Goal: Transaction & Acquisition: Purchase product/service

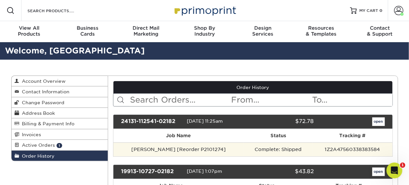
scroll to position [66, 0]
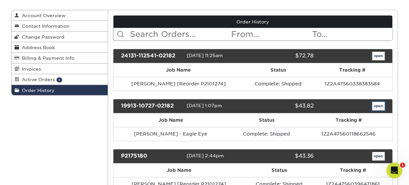
click at [380, 104] on link "open" at bounding box center [378, 106] width 13 height 9
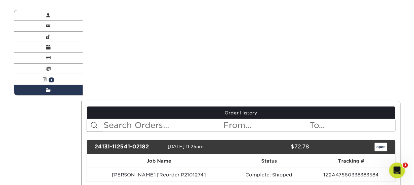
scroll to position [0, 0]
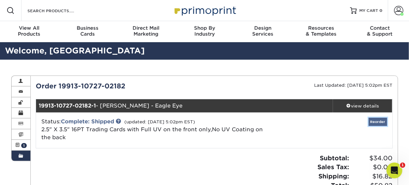
click at [378, 121] on link "Reorder" at bounding box center [377, 122] width 18 height 8
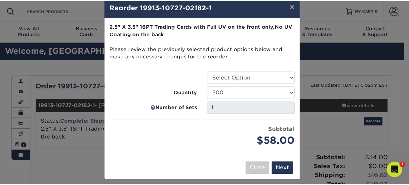
scroll to position [16, 0]
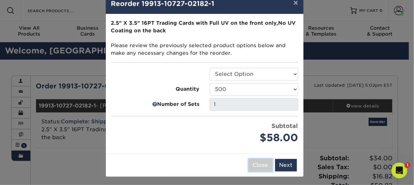
click at [264, 165] on button "Close" at bounding box center [260, 165] width 24 height 13
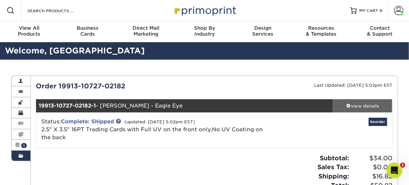
click at [346, 103] on div "view details" at bounding box center [362, 106] width 59 height 7
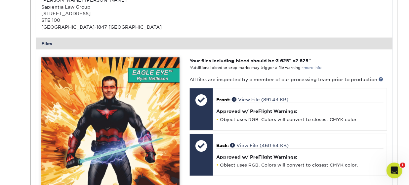
scroll to position [231, 0]
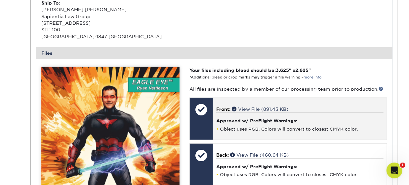
click at [208, 121] on div at bounding box center [201, 119] width 23 height 42
click at [284, 124] on div "Approved w/ PreFlight Warnings: Object uses RGB. Colors will convert to closest…" at bounding box center [299, 122] width 167 height 19
click at [330, 122] on h4 "Approved w/ PreFlight Warnings:" at bounding box center [299, 120] width 167 height 5
click at [200, 109] on div at bounding box center [201, 109] width 23 height 23
click at [253, 108] on link "View File (891.43 KB)" at bounding box center [260, 109] width 56 height 5
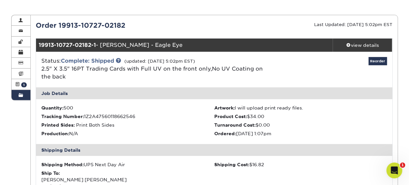
scroll to position [0, 0]
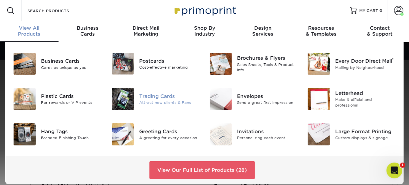
click at [157, 101] on div "Attract new clients & Fans" at bounding box center [169, 103] width 60 height 6
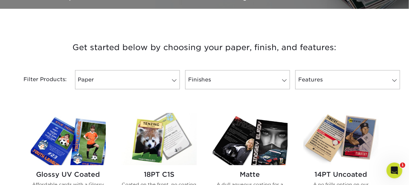
scroll to position [231, 0]
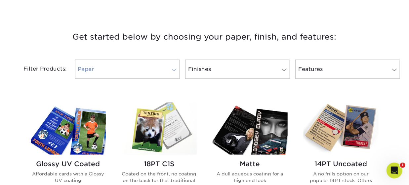
click at [175, 71] on span at bounding box center [173, 69] width 9 height 5
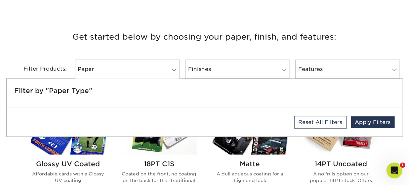
click at [189, 36] on h3 "Get started below by choosing your paper, finish, and features:" at bounding box center [204, 37] width 386 height 30
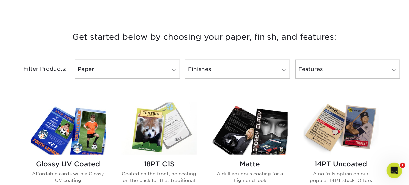
scroll to position [264, 0]
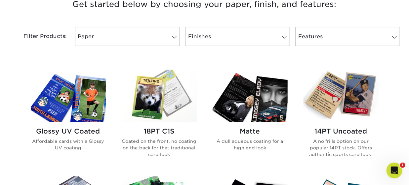
click at [80, 87] on img at bounding box center [68, 96] width 75 height 52
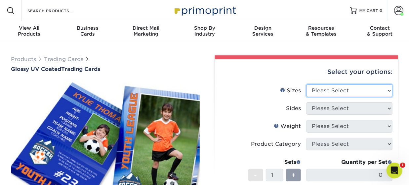
click at [388, 91] on select "Please Select 2.5" x 3.5"" at bounding box center [349, 91] width 86 height 13
select select "2.50x3.50"
click at [306, 85] on select "Please Select 2.5" x 3.5"" at bounding box center [349, 91] width 86 height 13
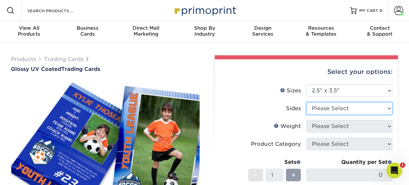
click at [372, 111] on select "Please Select Print Both Sides Print Front Only" at bounding box center [349, 108] width 86 height 13
select select "13abbda7-1d64-4f25-8bb2-c179b224825d"
click at [306, 102] on select "Please Select Print Both Sides Print Front Only" at bounding box center [349, 108] width 86 height 13
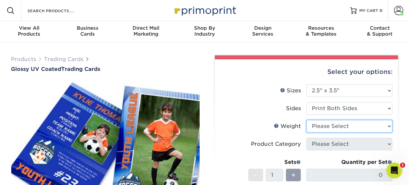
click at [365, 130] on select "Please Select 16PT 14PT 18PT C1S" at bounding box center [349, 126] width 86 height 13
click at [306, 120] on select "Please Select 16PT 14PT 18PT C1S" at bounding box center [349, 126] width 86 height 13
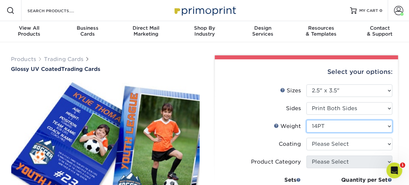
click at [346, 125] on select "Please Select 16PT 14PT 18PT C1S" at bounding box center [349, 126] width 86 height 13
select select "16PT"
click at [306, 120] on select "Please Select 16PT 14PT 18PT C1S" at bounding box center [349, 126] width 86 height 13
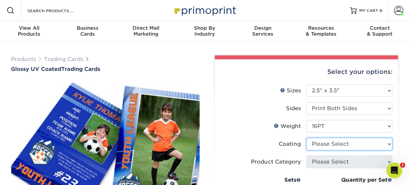
click at [352, 149] on select at bounding box center [349, 144] width 86 height 13
click at [306, 138] on select at bounding box center [349, 144] width 86 height 13
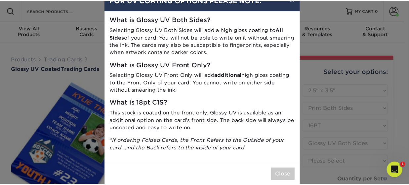
scroll to position [30, 0]
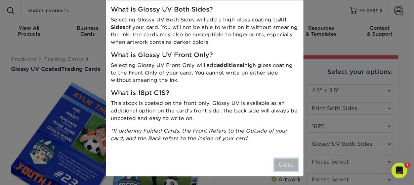
click at [282, 165] on button "Close" at bounding box center [286, 165] width 24 height 13
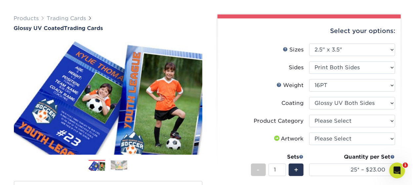
scroll to position [66, 0]
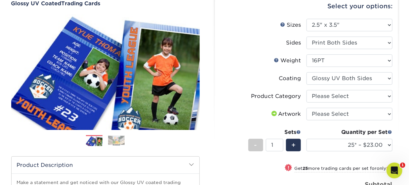
click at [373, 71] on li "Weight Help Weight Please Select 16PT 14PT 18PT C1S" at bounding box center [306, 63] width 172 height 18
click at [377, 78] on select at bounding box center [349, 78] width 86 height 13
click at [306, 72] on select at bounding box center [349, 78] width 86 height 13
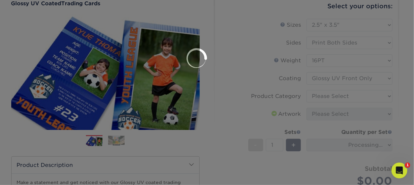
scroll to position [0, 0]
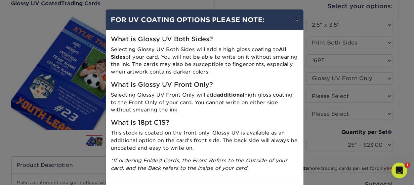
click at [296, 18] on button "×" at bounding box center [295, 19] width 15 height 18
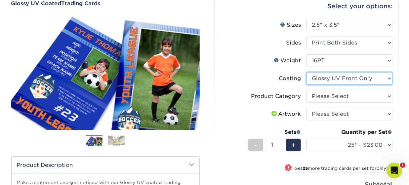
click at [387, 77] on select at bounding box center [349, 78] width 86 height 13
select select "ae367451-b2b8-45df-a344-0f05b6a12993"
click at [306, 72] on select at bounding box center [349, 78] width 86 height 13
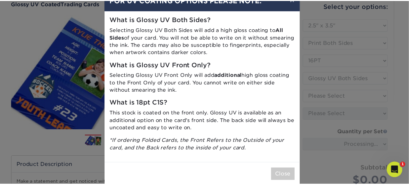
scroll to position [30, 0]
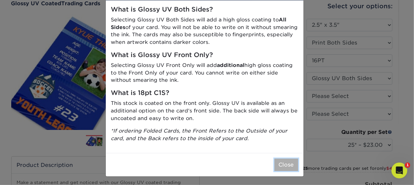
click at [289, 165] on button "Close" at bounding box center [286, 165] width 24 height 13
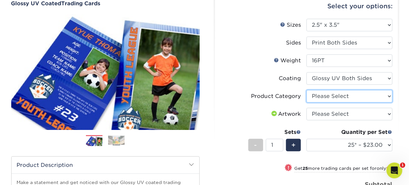
click at [389, 90] on select "Please Select Trading Cards" at bounding box center [349, 96] width 86 height 13
select select "c2f9bce9-36c2-409d-b101-c29d9d031e18"
click at [306, 90] on select "Please Select Trading Cards" at bounding box center [349, 96] width 86 height 13
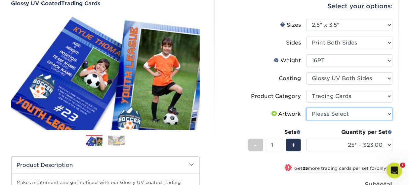
click at [341, 113] on select "Please Select I will upload files I need a design - $100" at bounding box center [349, 114] width 86 height 13
select select "upload"
click at [306, 108] on select "Please Select I will upload files I need a design - $100" at bounding box center [349, 114] width 86 height 13
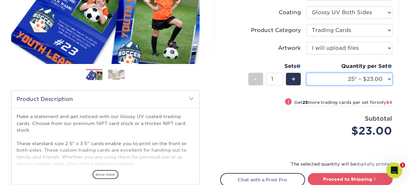
click at [388, 79] on select "25* – $23.00 50* – $27.00 75* – $33.00 100* – $37.00 250* – $47.00 500 – $58.00…" at bounding box center [349, 79] width 86 height 13
select select "250* – $47.00"
click at [306, 73] on select "25* – $23.00 50* – $27.00 75* – $33.00 100* – $37.00 250* – $47.00 500 – $58.00…" at bounding box center [349, 79] width 86 height 13
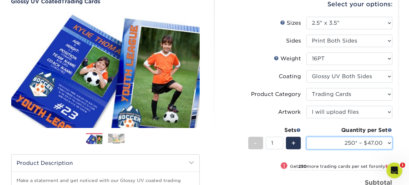
scroll to position [66, 0]
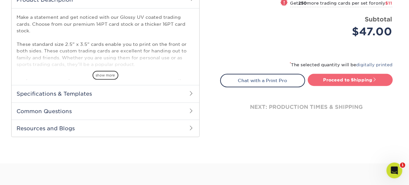
click at [349, 78] on link "Proceed to Shipping" at bounding box center [349, 80] width 85 height 12
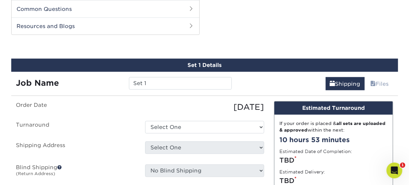
scroll to position [335, 0]
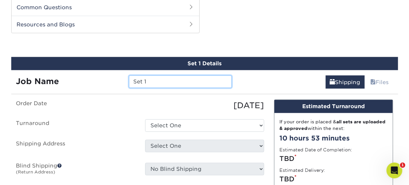
drag, startPoint x: 152, startPoint y: 80, endPoint x: 112, endPoint y: 74, distance: 41.1
click at [112, 76] on div "Job Name Set 1" at bounding box center [124, 82] width 226 height 13
type input "Andrea - Puma de Luna"
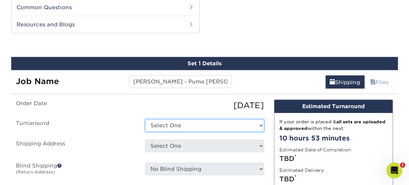
click at [223, 127] on select "Select One 2-4 Business Days 2 Day Next Business Day" at bounding box center [204, 126] width 119 height 13
select select "69ce79b6-9d89-4945-ab5a-e1d0cf729f2e"
click at [145, 120] on select "Select One 2-4 Business Days 2 Day Next Business Day" at bounding box center [204, 126] width 119 height 13
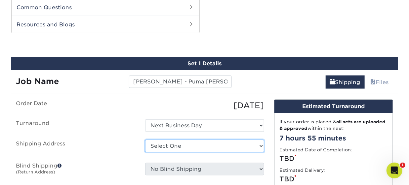
click at [219, 143] on select "Select One Chicago Hyatt JW Marriott Los Angeles LA Live Sapientia + Add New Ad…" at bounding box center [204, 146] width 119 height 13
select select "285886"
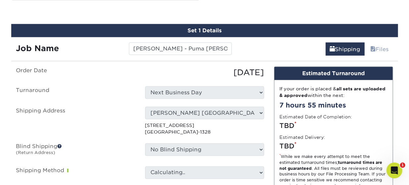
scroll to position [401, 0]
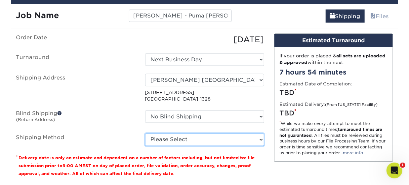
click at [253, 135] on select "Please Select Ground Shipping (+$24.40) 3 Day Shipping Service (+$31.11) 2 Day …" at bounding box center [204, 140] width 119 height 13
select select "01"
click at [145, 134] on select "Please Select Ground Shipping (+$24.40) 3 Day Shipping Service (+$31.11) 2 Day …" at bounding box center [204, 140] width 119 height 13
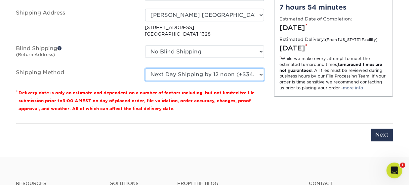
scroll to position [533, 0]
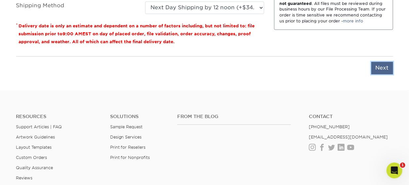
click at [381, 65] on input "Next" at bounding box center [382, 68] width 22 height 13
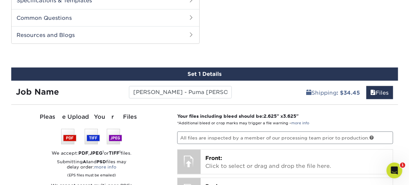
scroll to position [335, 0]
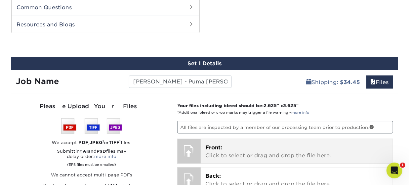
click at [248, 146] on p "Front: Click to select or drag and drop the file here." at bounding box center [296, 152] width 183 height 16
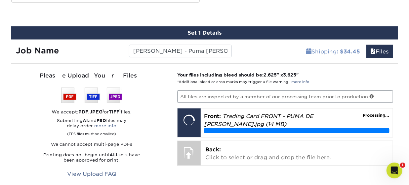
scroll to position [401, 0]
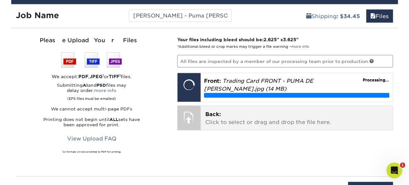
click at [245, 122] on p "Back: Click to select or drag and drop the file here." at bounding box center [296, 119] width 183 height 16
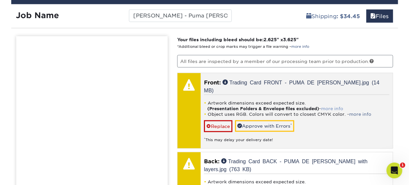
click at [331, 106] on link "more info" at bounding box center [332, 108] width 22 height 5
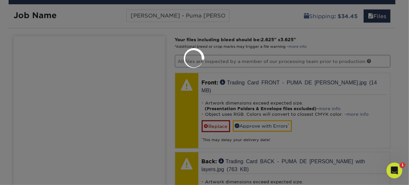
scroll to position [0, 0]
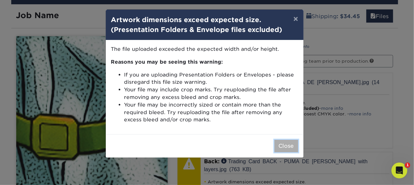
click at [285, 145] on button "Close" at bounding box center [286, 146] width 24 height 13
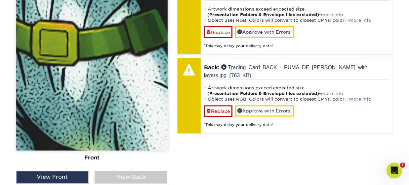
scroll to position [467, 0]
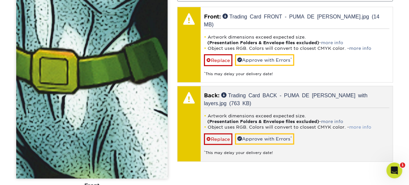
click at [357, 125] on link "more info" at bounding box center [360, 127] width 22 height 5
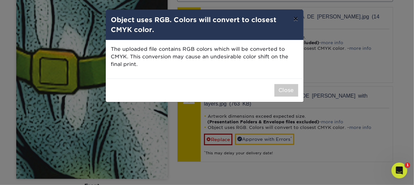
click at [297, 18] on button "×" at bounding box center [295, 19] width 15 height 18
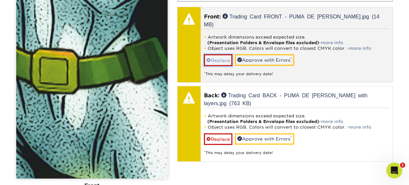
click at [208, 58] on span at bounding box center [208, 60] width 5 height 5
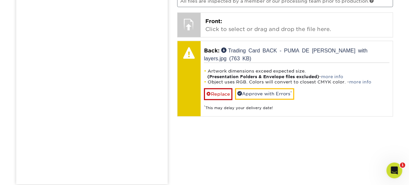
scroll to position [401, 0]
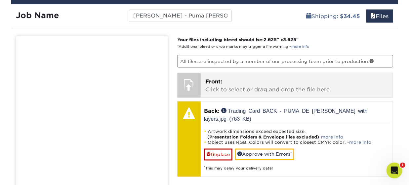
click at [285, 82] on p "Front: Click to select or drag and drop the file here." at bounding box center [296, 86] width 183 height 16
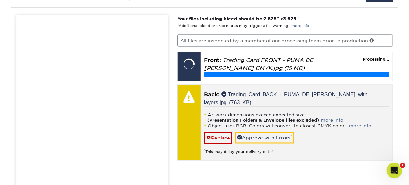
scroll to position [434, 0]
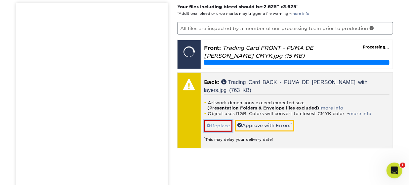
click at [212, 120] on link "Replace" at bounding box center [218, 126] width 28 height 12
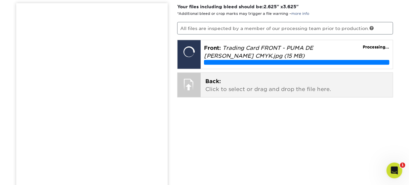
click at [191, 82] on div at bounding box center [188, 84] width 23 height 23
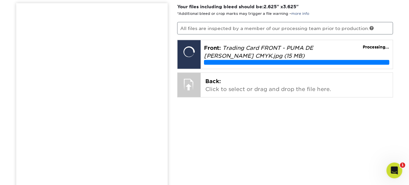
click at [283, 150] on div "Your files including bleed should be: 2.625 " x 3.625 " *Additional bleed or cr…" at bounding box center [285, 145] width 226 height 284
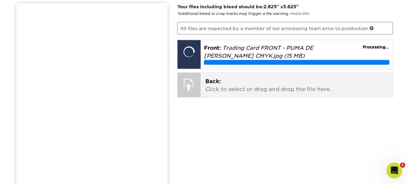
click at [292, 89] on p "Back: Click to select or drag and drop the file here." at bounding box center [296, 86] width 183 height 16
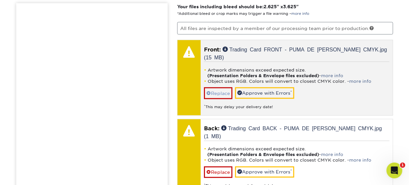
drag, startPoint x: 222, startPoint y: 83, endPoint x: 219, endPoint y: 86, distance: 4.2
click at [221, 84] on div "Artwork dimensions exceed expected size. (Presentation Folders & Envelope files…" at bounding box center [296, 86] width 185 height 48
click at [213, 93] on link "Replace" at bounding box center [218, 94] width 28 height 12
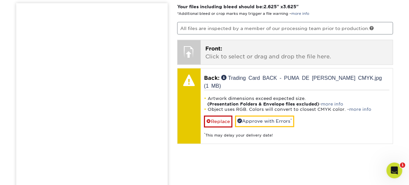
click at [257, 48] on p "Front: Click to select or drag and drop the file here." at bounding box center [296, 53] width 183 height 16
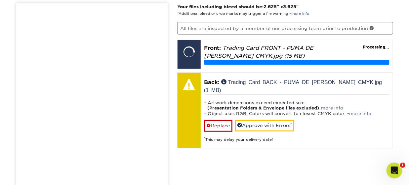
click at [103, 81] on img at bounding box center [91, 107] width 151 height 209
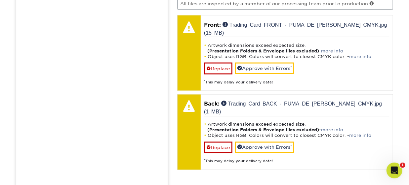
scroll to position [533, 0]
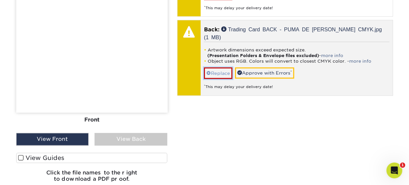
click at [207, 71] on span at bounding box center [208, 73] width 5 height 5
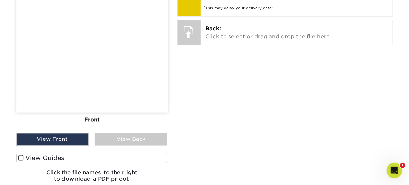
scroll to position [401, 0]
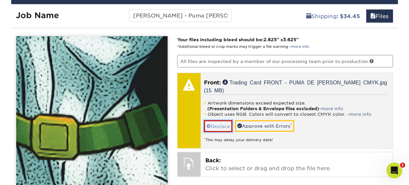
click at [216, 124] on link "Replace" at bounding box center [218, 127] width 28 height 12
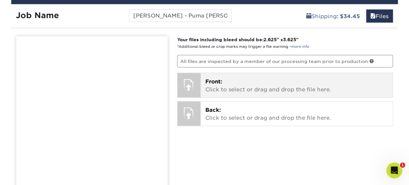
click at [211, 83] on p "Front: Click to select or drag and drop the file here." at bounding box center [296, 86] width 183 height 16
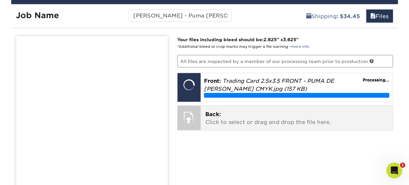
click at [230, 117] on p "Back: Click to select or drag and drop the file here." at bounding box center [296, 119] width 183 height 16
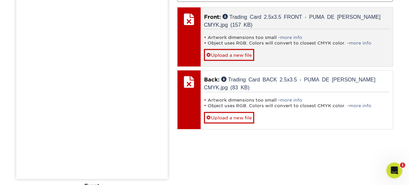
scroll to position [467, 0]
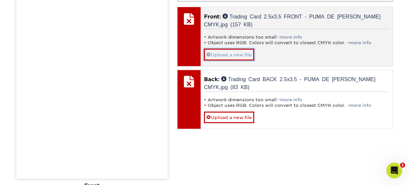
click at [210, 54] on span at bounding box center [208, 54] width 5 height 5
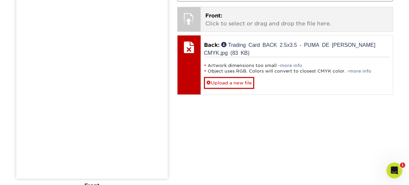
click at [248, 19] on p "Front: Click to select or drag and drop the file here." at bounding box center [296, 20] width 183 height 16
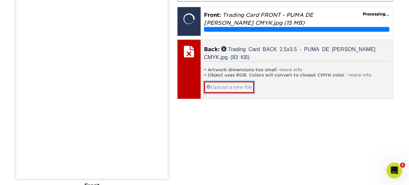
click at [231, 84] on link "Upload a new file" at bounding box center [229, 88] width 50 height 12
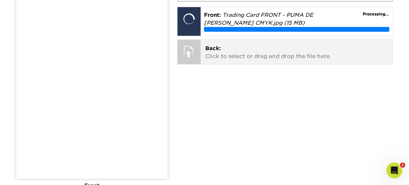
click at [234, 40] on div "Back: Click to select or drag and drop the file here. Choose file Trading Card …" at bounding box center [296, 52] width 192 height 24
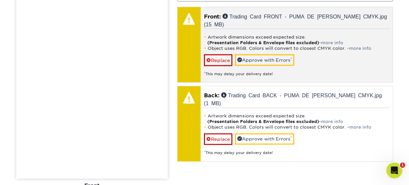
click at [336, 61] on div "Artwork dimensions exceed expected size. (Presentation Folders & Envelope files…" at bounding box center [296, 53] width 185 height 48
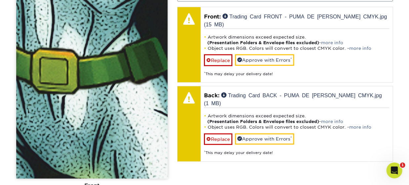
click at [36, 55] on img at bounding box center [91, 74] width 151 height 209
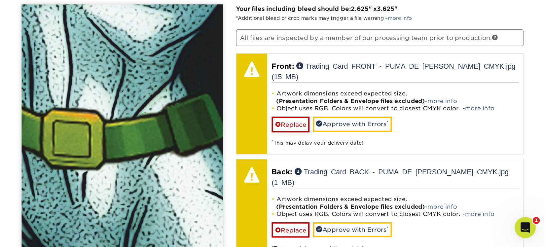
scroll to position [434, 0]
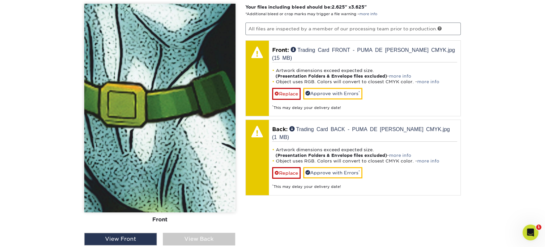
click at [201, 185] on div "View Back" at bounding box center [199, 239] width 73 height 13
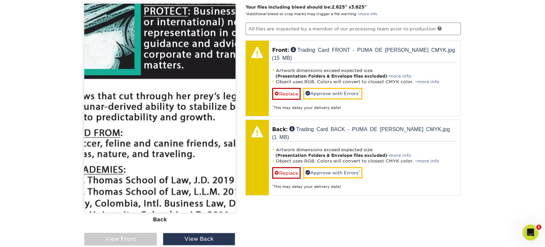
click at [197, 185] on div "View Back" at bounding box center [199, 239] width 73 height 13
click at [114, 185] on div "Front Back" at bounding box center [159, 118] width 151 height 229
click at [112, 185] on div "View Front" at bounding box center [120, 239] width 73 height 13
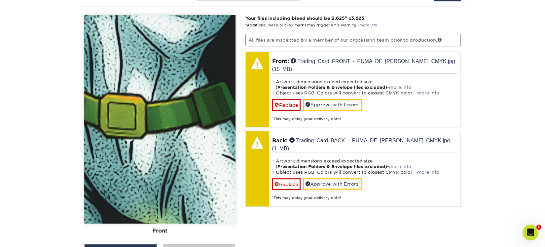
scroll to position [346, 0]
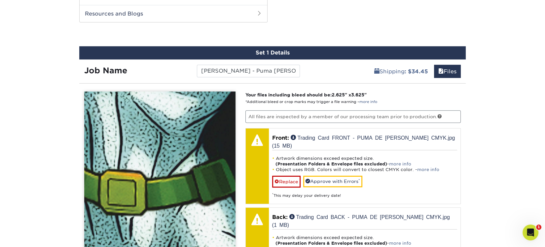
click at [343, 92] on span "2.625" at bounding box center [338, 94] width 13 height 5
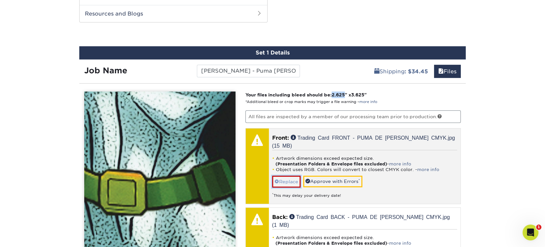
click at [290, 181] on link "Replace" at bounding box center [286, 182] width 28 height 12
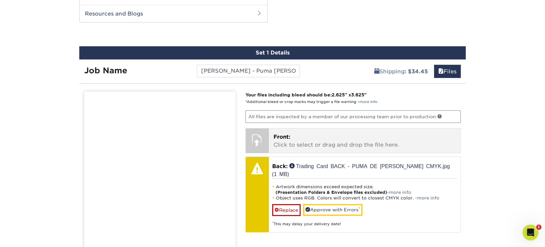
click at [311, 141] on p "Front: Click to select or drag and drop the file here." at bounding box center [364, 141] width 183 height 16
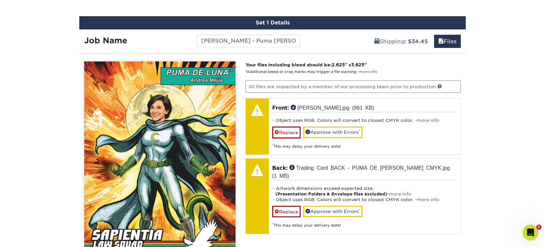
scroll to position [396, 0]
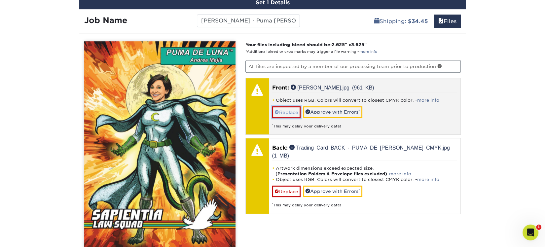
click at [285, 109] on link "Replace" at bounding box center [286, 112] width 28 height 12
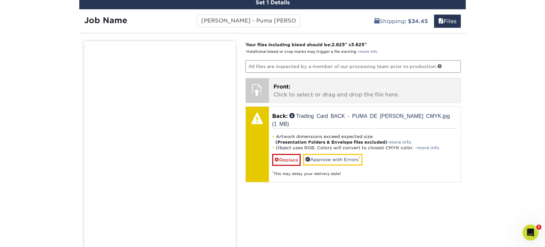
click at [270, 88] on div "Front: Click to select or drag and drop the file here. Choose file Trading Card…" at bounding box center [365, 90] width 192 height 24
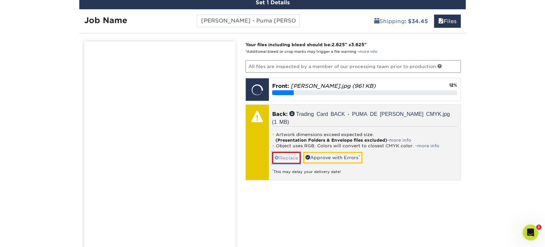
click at [280, 155] on link "Replace" at bounding box center [286, 158] width 28 height 12
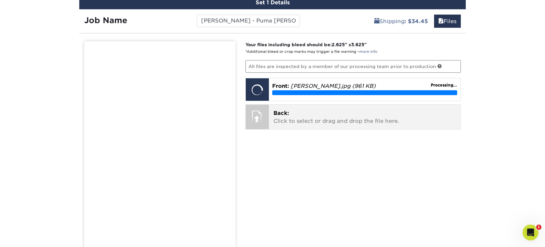
click at [285, 116] on p "Back: Click to select or drag and drop the file here." at bounding box center [364, 117] width 183 height 16
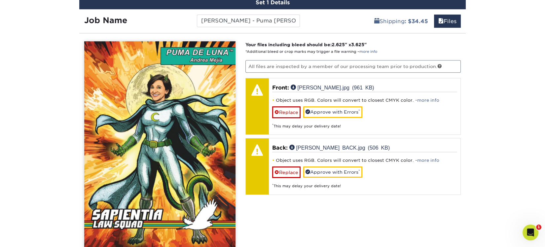
click at [135, 101] on img at bounding box center [159, 145] width 151 height 209
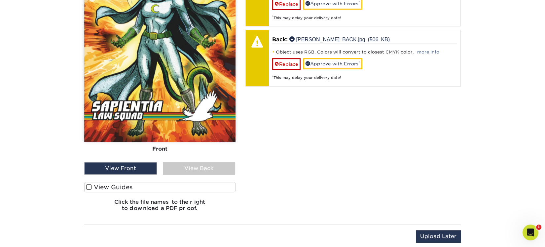
scroll to position [528, 0]
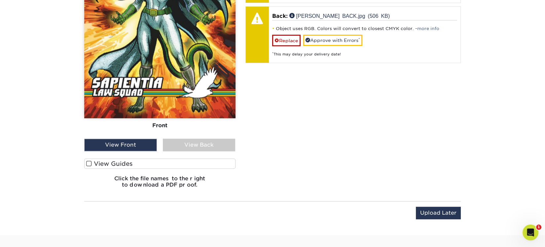
click at [200, 141] on div "View Back" at bounding box center [199, 145] width 73 height 13
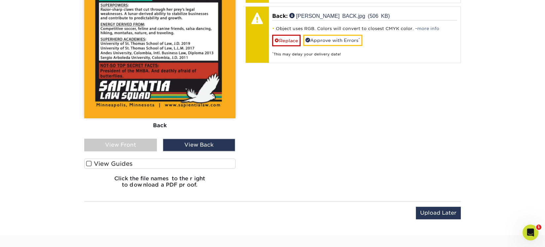
click at [87, 162] on span at bounding box center [89, 164] width 6 height 6
click at [0, 0] on input "View Guides" at bounding box center [0, 0] width 0 height 0
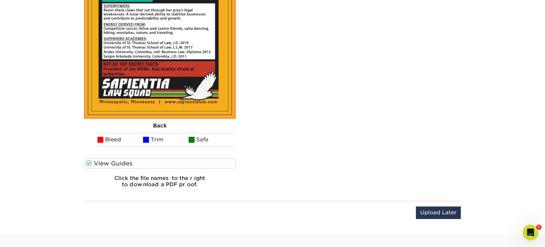
click at [87, 162] on span at bounding box center [89, 163] width 6 height 6
click at [0, 0] on input "View Guides" at bounding box center [0, 0] width 0 height 0
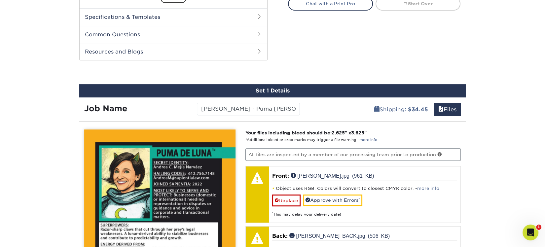
scroll to position [528, 0]
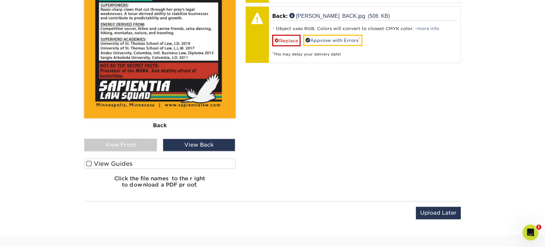
click at [106, 141] on div "View Front" at bounding box center [120, 145] width 73 height 13
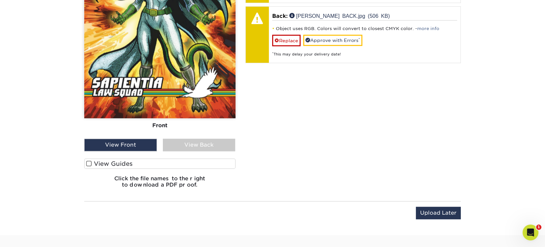
click at [89, 163] on span at bounding box center [89, 164] width 6 height 6
click at [0, 0] on input "View Guides" at bounding box center [0, 0] width 0 height 0
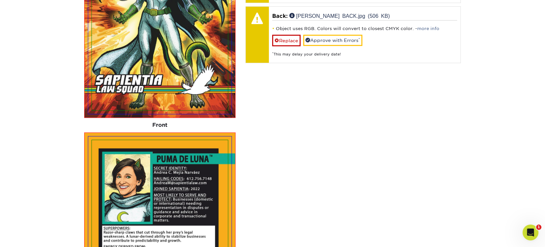
scroll to position [750, 0]
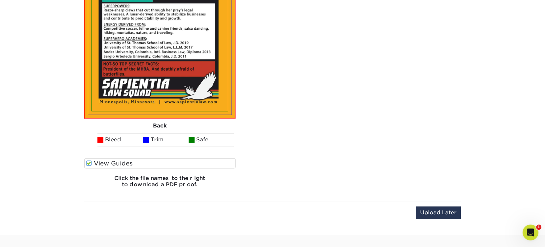
click at [89, 163] on span at bounding box center [89, 163] width 6 height 6
click at [0, 0] on input "View Guides" at bounding box center [0, 0] width 0 height 0
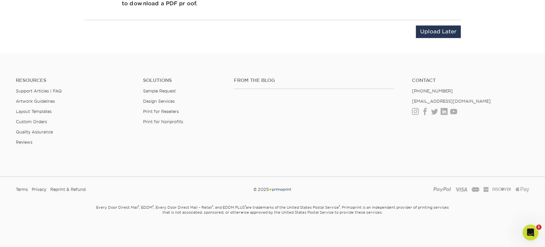
scroll to position [528, 0]
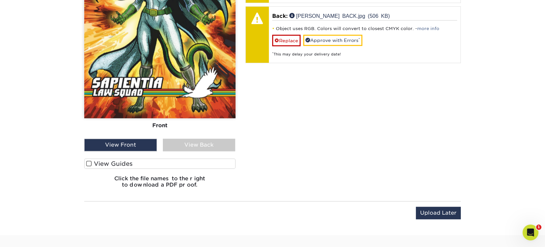
click at [115, 139] on div "View Front" at bounding box center [120, 145] width 73 height 13
click at [112, 143] on div "View Front" at bounding box center [120, 145] width 73 height 13
click at [89, 163] on span at bounding box center [89, 164] width 6 height 6
click at [0, 0] on input "View Guides" at bounding box center [0, 0] width 0 height 0
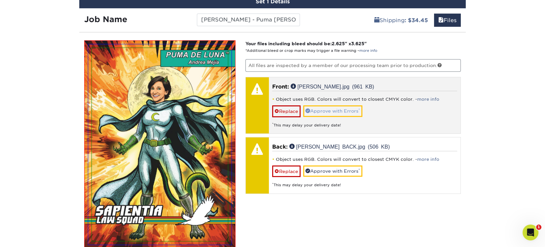
scroll to position [442, 0]
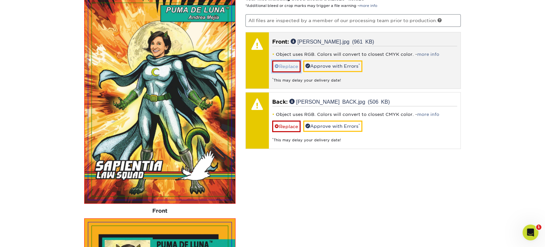
click at [276, 64] on span at bounding box center [276, 66] width 5 height 5
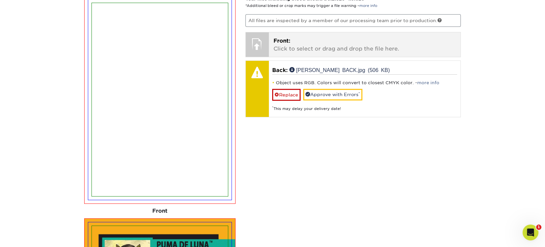
click at [259, 43] on div at bounding box center [257, 43] width 23 height 23
click at [344, 45] on p "Front: Click to select or drag and drop the file here." at bounding box center [364, 45] width 183 height 16
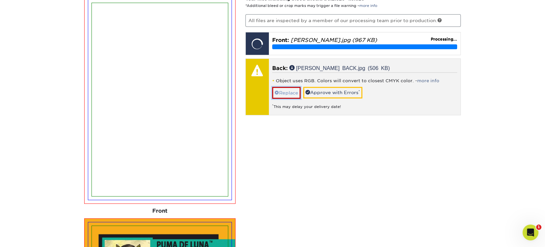
click at [286, 91] on link "Replace" at bounding box center [286, 93] width 28 height 12
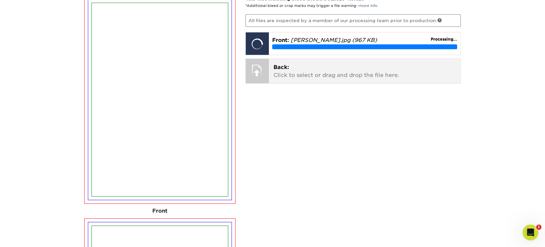
click at [303, 70] on p "Back: Click to select or drag and drop the file here." at bounding box center [364, 71] width 183 height 16
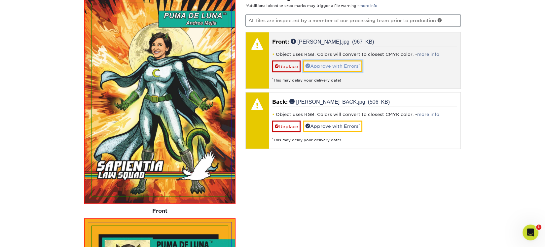
click at [321, 64] on link "Approve with Errors *" at bounding box center [332, 65] width 59 height 11
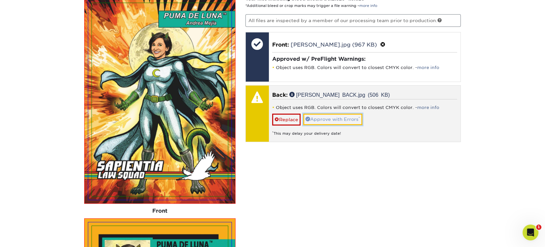
click at [336, 114] on link "Approve with Errors *" at bounding box center [332, 119] width 59 height 11
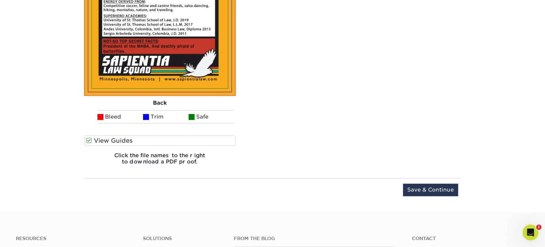
scroll to position [839, 0]
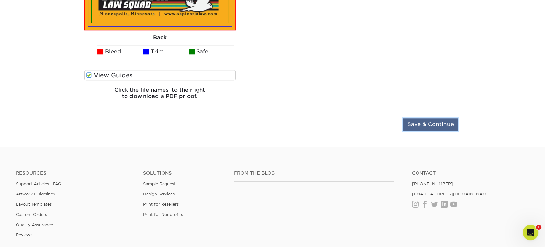
click at [408, 122] on input "Save & Continue" at bounding box center [430, 124] width 55 height 13
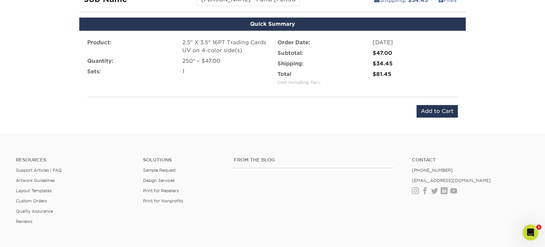
scroll to position [319, 0]
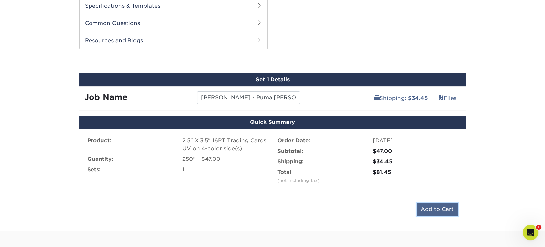
click at [408, 185] on input "Add to Cart" at bounding box center [436, 209] width 41 height 13
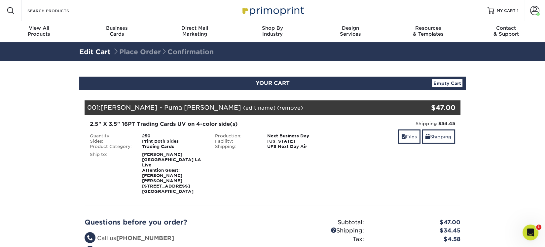
click at [523, 147] on section "YOUR CART Empty Cart Your Cart is Empty View Account Active Orders Order Histor…" at bounding box center [272, 190] width 545 height 259
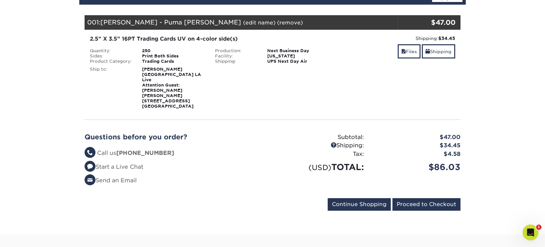
scroll to position [88, 0]
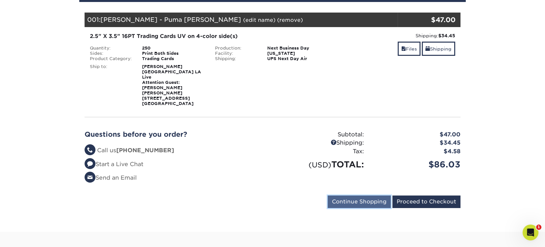
click at [361, 196] on input "Continue Shopping" at bounding box center [359, 202] width 63 height 13
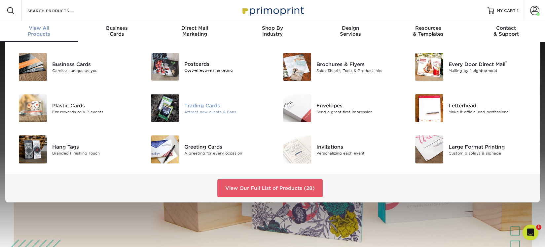
click at [211, 114] on div "Attract new clients & Fans" at bounding box center [225, 112] width 83 height 6
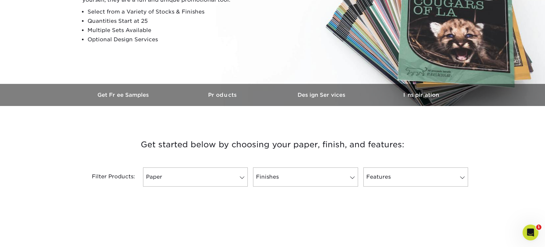
scroll to position [176, 0]
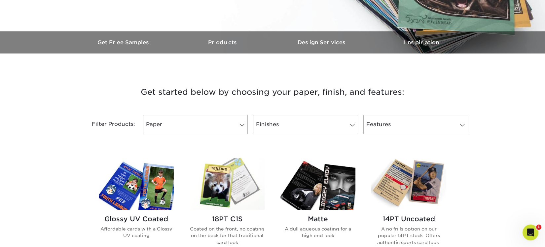
click at [129, 181] on img at bounding box center [136, 184] width 75 height 52
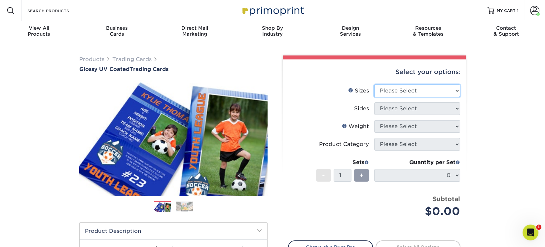
click at [452, 87] on select "Please Select 2.5" x 3.5"" at bounding box center [417, 91] width 86 height 13
select select "2.50x3.50"
click at [374, 85] on select "Please Select 2.5" x 3.5"" at bounding box center [417, 91] width 86 height 13
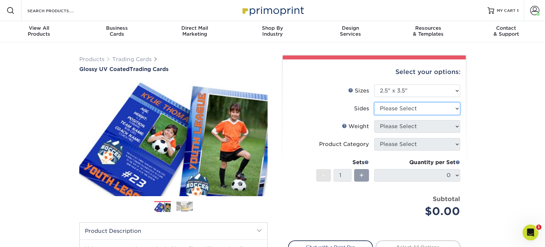
click at [448, 105] on select "Please Select Print Both Sides Print Front Only" at bounding box center [417, 108] width 86 height 13
select select "13abbda7-1d64-4f25-8bb2-c179b224825d"
click at [374, 102] on select "Please Select Print Both Sides Print Front Only" at bounding box center [417, 108] width 86 height 13
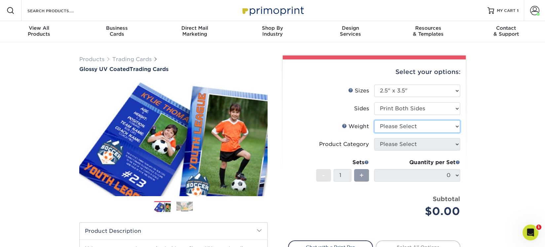
click at [436, 129] on select "Please Select 16PT 14PT 18PT C1S" at bounding box center [417, 126] width 86 height 13
select select "16PT"
click at [374, 120] on select "Please Select 16PT 14PT 18PT C1S" at bounding box center [417, 126] width 86 height 13
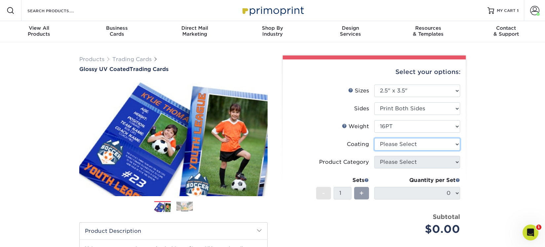
click at [430, 142] on select at bounding box center [417, 144] width 86 height 13
select select "ae367451-b2b8-45df-a344-0f05b6a12993"
click at [374, 138] on select at bounding box center [417, 144] width 86 height 13
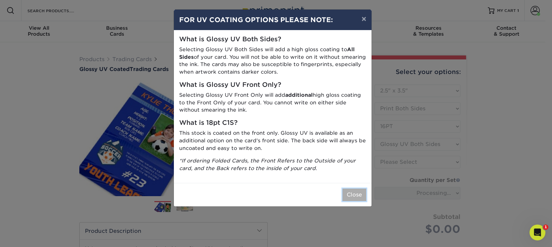
click at [359, 198] on button "Close" at bounding box center [354, 195] width 24 height 13
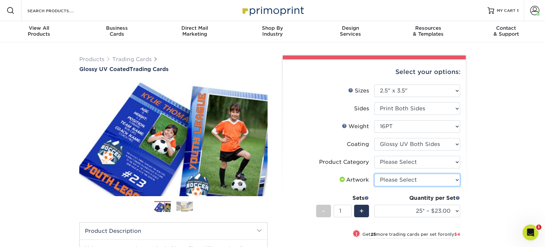
click at [411, 181] on select "Please Select I will upload files I need a design - $100" at bounding box center [417, 180] width 86 height 13
click at [434, 164] on select "Please Select Trading Cards" at bounding box center [417, 162] width 86 height 13
select select "c2f9bce9-36c2-409d-b101-c29d9d031e18"
click at [374, 156] on select "Please Select Trading Cards" at bounding box center [417, 162] width 86 height 13
click at [447, 181] on select "Please Select I will upload files I need a design - $100" at bounding box center [417, 180] width 86 height 13
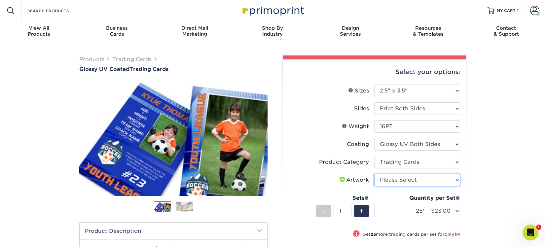
select select "upload"
click at [374, 174] on select "Please Select I will upload files I need a design - $100" at bounding box center [417, 180] width 86 height 13
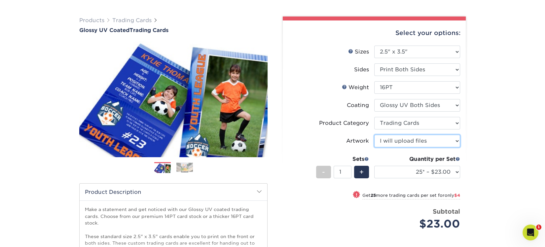
scroll to position [88, 0]
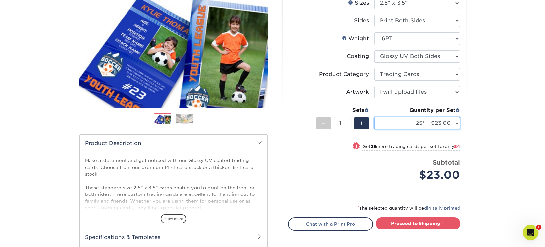
click at [454, 124] on select "25* – $23.00 50* – $27.00 75* – $33.00 100* – $37.00 250* – $47.00 500 – $58.00…" at bounding box center [417, 123] width 86 height 13
select select "250* – $47.00"
click at [374, 117] on select "25* – $23.00 50* – $27.00 75* – $33.00 100* – $37.00 250* – $47.00 500 – $58.00…" at bounding box center [417, 123] width 86 height 13
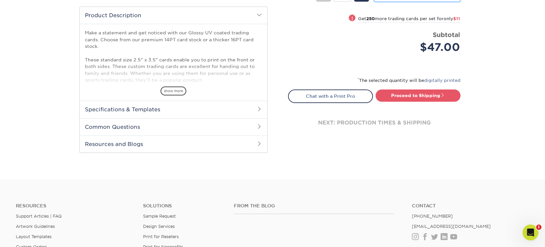
scroll to position [220, 0]
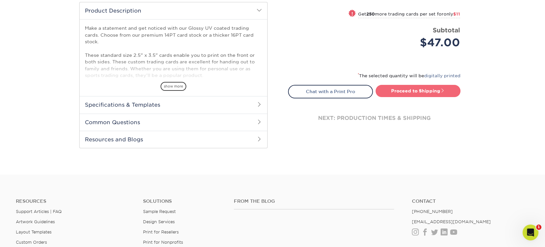
click at [408, 89] on link "Proceed to Shipping" at bounding box center [418, 91] width 85 height 12
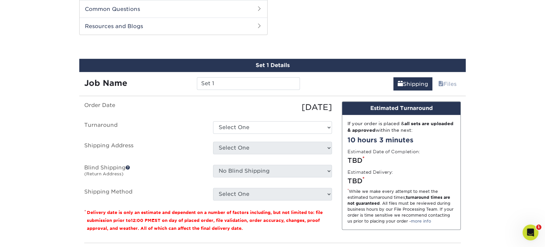
scroll to position [336, 0]
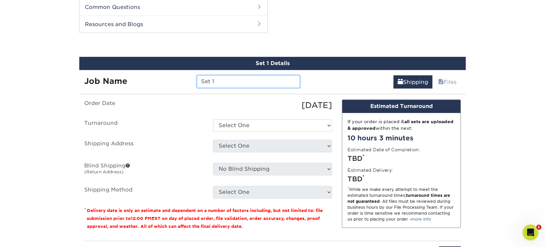
click at [260, 83] on input "Set 1" at bounding box center [248, 81] width 103 height 13
drag, startPoint x: 260, startPoint y: 83, endPoint x: 134, endPoint y: 81, distance: 125.9
click at [119, 73] on div "Job Name Set 1" at bounding box center [192, 79] width 226 height 18
type input "Alex TRADING CARDS"
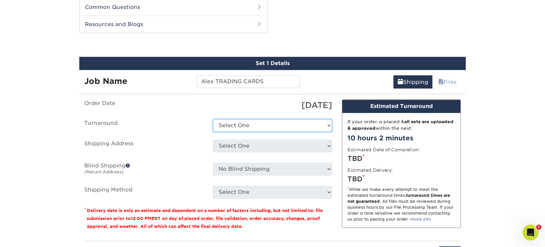
click at [327, 123] on select "Select One 2-4 Business Days 2 Day Next Business Day" at bounding box center [272, 125] width 119 height 13
select select "69ce79b6-9d89-4945-ab5a-e1d0cf729f2e"
click at [213, 119] on select "Select One 2-4 Business Days 2 Day Next Business Day" at bounding box center [272, 125] width 119 height 13
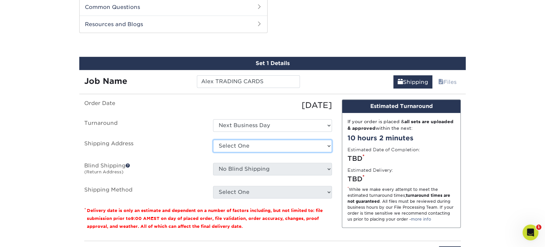
click at [288, 141] on select "Select One Chicago Hyatt JW Marriott Los Angeles LA Live Sapientia + Add New Ad…" at bounding box center [272, 146] width 119 height 13
select select "285886"
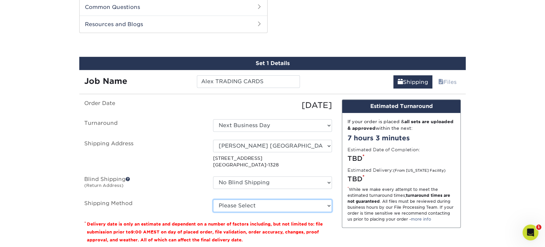
click at [328, 204] on select "Please Select Ground Shipping (+$24.40) 3 Day Shipping Service (+$31.11) 2 Day …" at bounding box center [272, 205] width 119 height 13
select select "01"
click at [213, 199] on select "Please Select Ground Shipping (+$24.40) 3 Day Shipping Service (+$31.11) 2 Day …" at bounding box center [272, 205] width 119 height 13
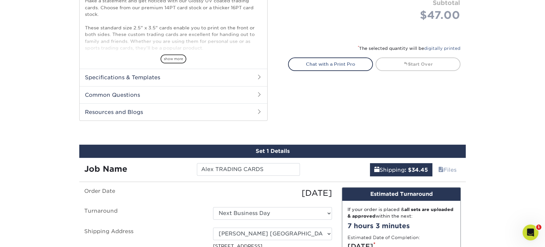
scroll to position [468, 0]
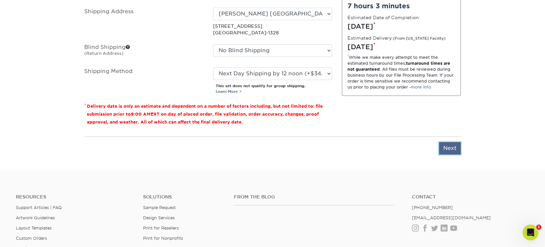
click at [452, 148] on input "Next" at bounding box center [450, 148] width 22 height 13
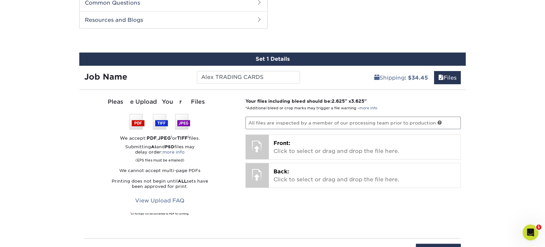
scroll to position [424, 0]
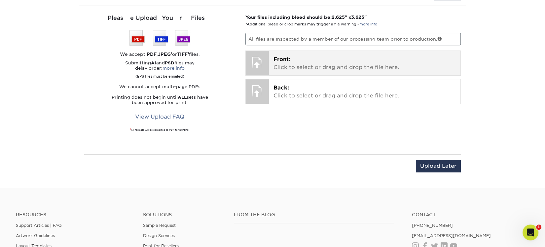
click at [254, 56] on div at bounding box center [257, 62] width 23 height 23
click at [303, 59] on p "Front: Click to select or drag and drop the file here." at bounding box center [364, 63] width 183 height 16
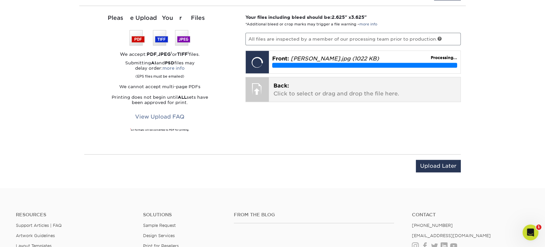
click at [298, 92] on p "Back: Click to select or drag and drop the file here." at bounding box center [364, 90] width 183 height 16
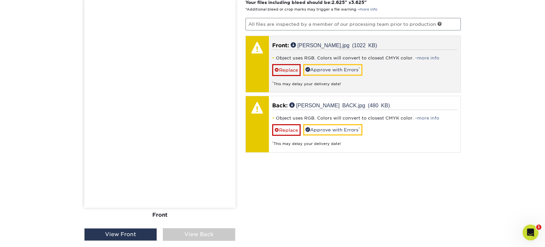
scroll to position [512, 0]
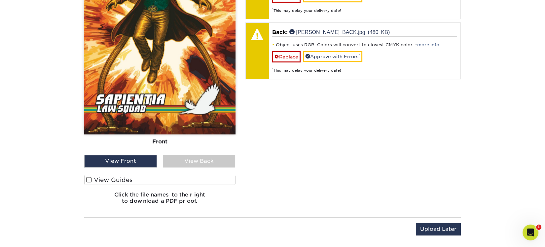
click at [101, 175] on label "View Guides" at bounding box center [159, 180] width 151 height 10
click at [0, 0] on input "View Guides" at bounding box center [0, 0] width 0 height 0
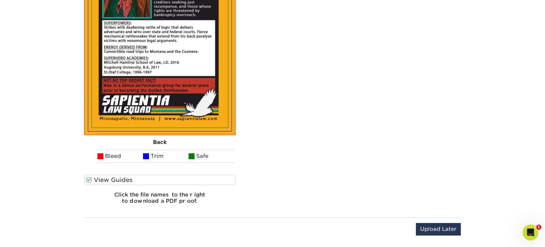
click at [101, 178] on label "View Guides" at bounding box center [159, 180] width 151 height 10
click at [0, 0] on input "View Guides" at bounding box center [0, 0] width 0 height 0
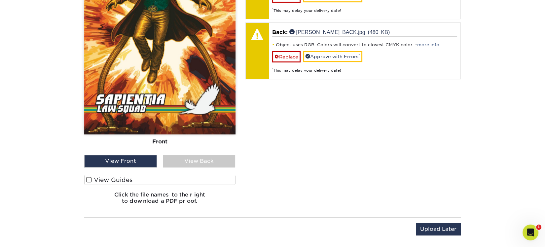
click at [101, 178] on label "View Guides" at bounding box center [159, 180] width 151 height 10
click at [0, 0] on input "View Guides" at bounding box center [0, 0] width 0 height 0
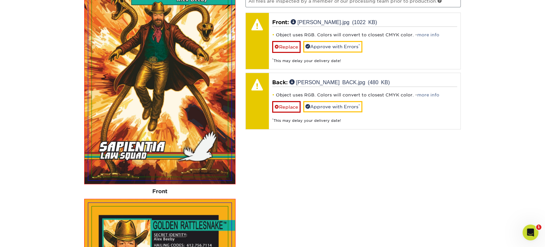
scroll to position [381, 0]
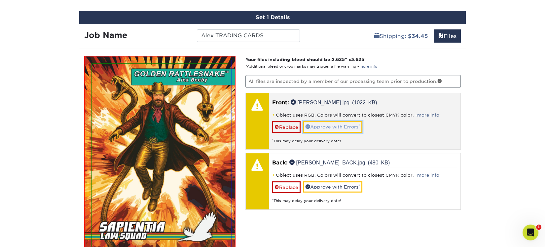
click at [332, 123] on link "Approve with Errors *" at bounding box center [332, 126] width 59 height 11
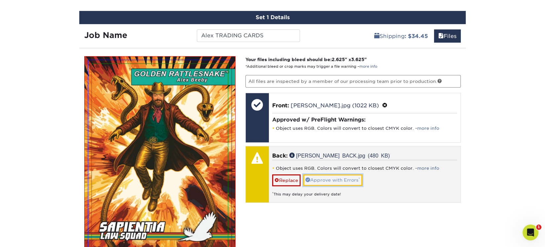
click at [335, 178] on link "Approve with Errors *" at bounding box center [332, 179] width 59 height 11
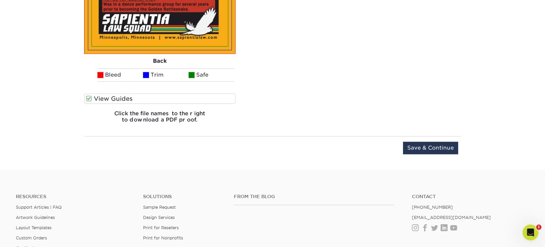
scroll to position [910, 0]
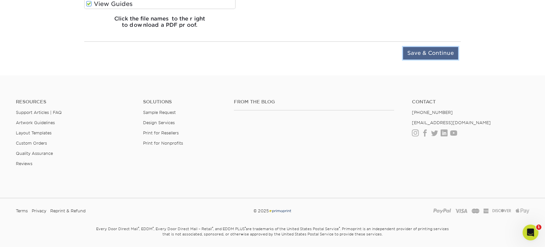
click at [436, 50] on input "Save & Continue" at bounding box center [430, 53] width 55 height 13
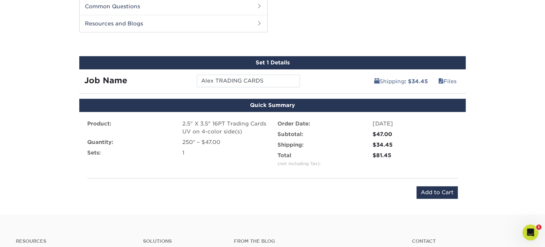
scroll to position [352, 0]
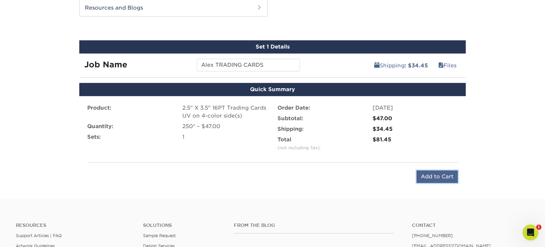
click at [435, 176] on input "Add to Cart" at bounding box center [436, 176] width 41 height 13
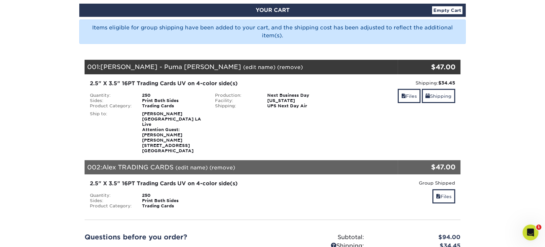
scroll to position [205, 0]
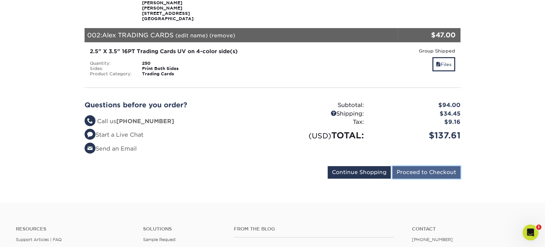
click at [437, 166] on input "Proceed to Checkout" at bounding box center [426, 172] width 68 height 13
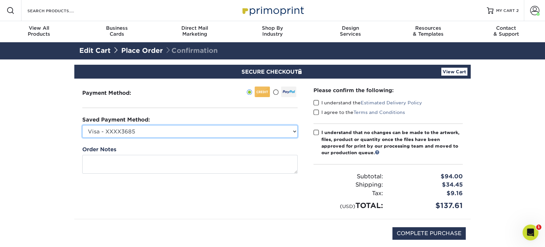
click at [294, 132] on select "Visa - XXXX3685 Visa - XXXX9111 MasterCard - XXXX9266 MasterCard - XXXX1932 Ame…" at bounding box center [189, 131] width 215 height 13
select select
click at [82, 125] on select "Visa - XXXX3685 Visa - XXXX9111 MasterCard - XXXX9266 MasterCard - XXXX1932 Ame…" at bounding box center [189, 131] width 215 height 13
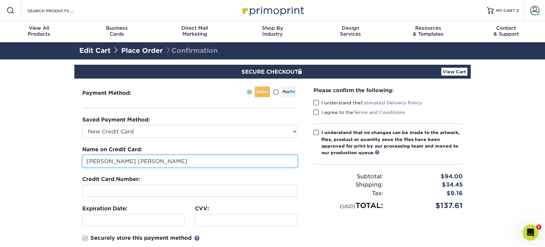
click at [158, 159] on input "Towle Neu" at bounding box center [189, 161] width 215 height 13
drag, startPoint x: 151, startPoint y: 158, endPoint x: 36, endPoint y: 156, distance: 115.3
click at [36, 156] on section "SECURE CHECKOUT View Cart Payment Method: Saved Payment Method:" at bounding box center [272, 205] width 545 height 292
click at [82, 167] on div at bounding box center [82, 167] width 0 height 0
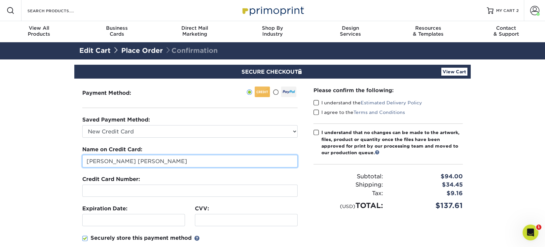
type input "Terri"
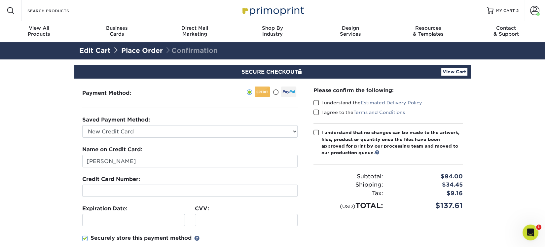
type input "08/2029"
click at [315, 102] on span at bounding box center [316, 103] width 6 height 6
click at [0, 0] on input "I understand the Estimated Delivery Policy" at bounding box center [0, 0] width 0 height 0
click at [316, 112] on span at bounding box center [316, 112] width 6 height 6
click at [0, 0] on input "I agree to the Terms and Conditions" at bounding box center [0, 0] width 0 height 0
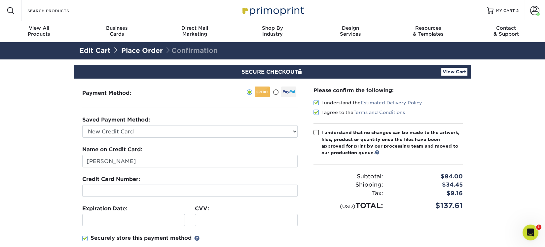
click at [317, 132] on span at bounding box center [316, 132] width 6 height 6
click at [0, 0] on input "I understand that no changes can be made to the artwork, files, product or quan…" at bounding box center [0, 0] width 0 height 0
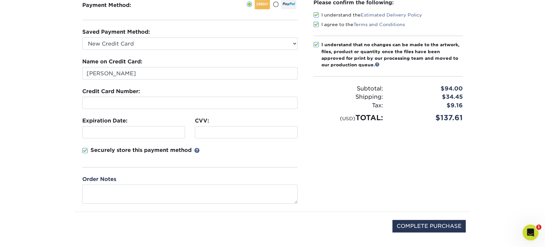
scroll to position [132, 0]
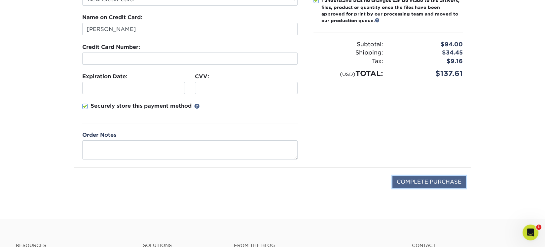
click at [442, 179] on input "COMPLETE PURCHASE" at bounding box center [428, 182] width 73 height 13
type input "PROCESSING, PLEASE WAIT..."
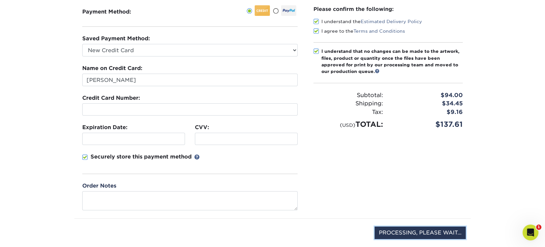
scroll to position [0, 0]
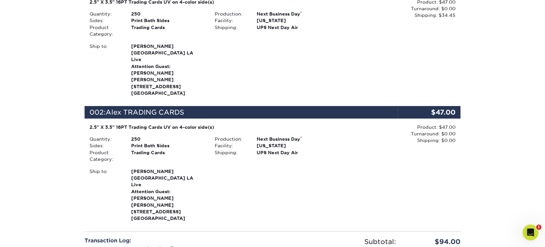
scroll to position [264, 0]
